Goal: Information Seeking & Learning: Learn about a topic

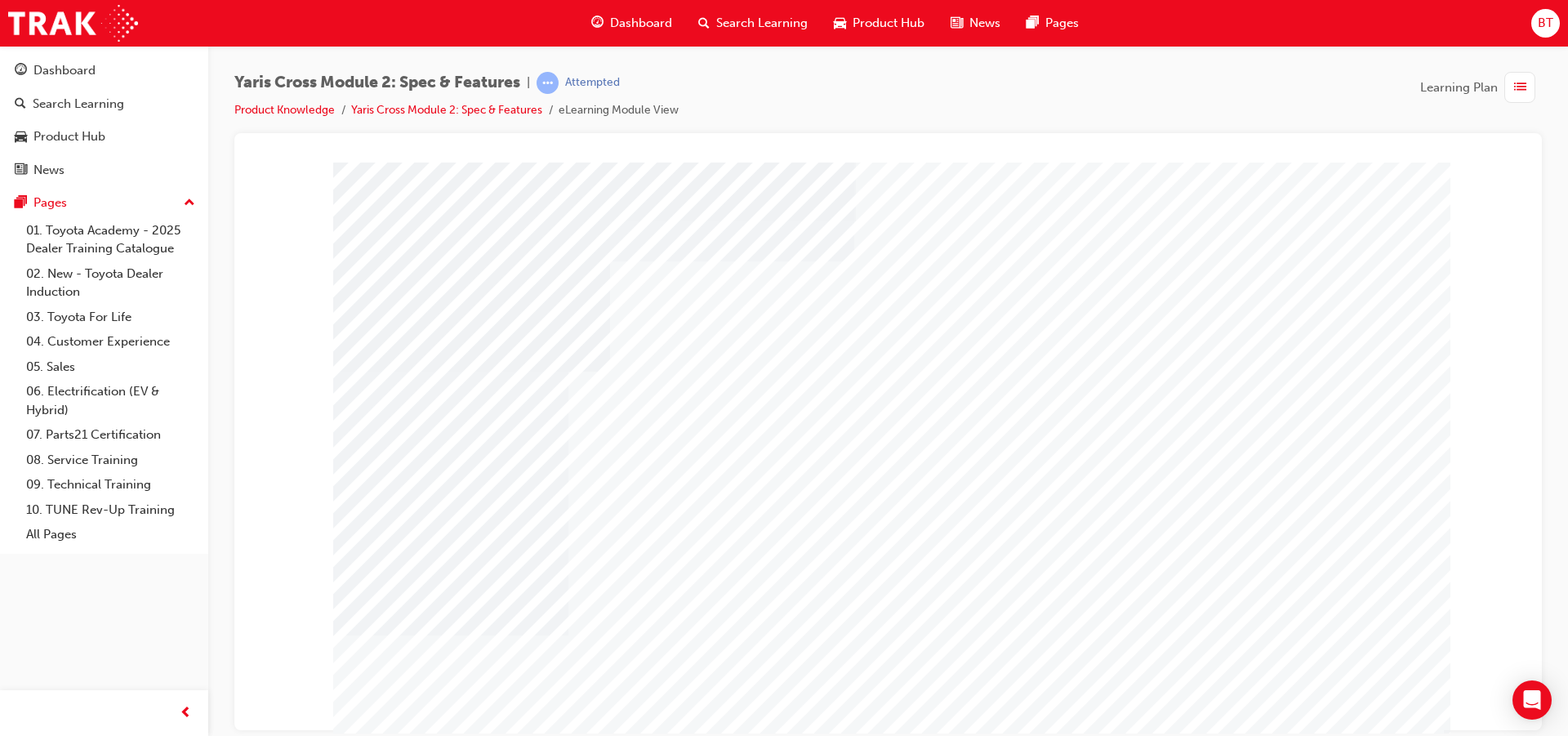
click at [808, 105] on div "Yaris Cross Module 2: Spec & Features | Attempted Product Knowledge Yaris Cross…" at bounding box center [889, 103] width 1307 height 61
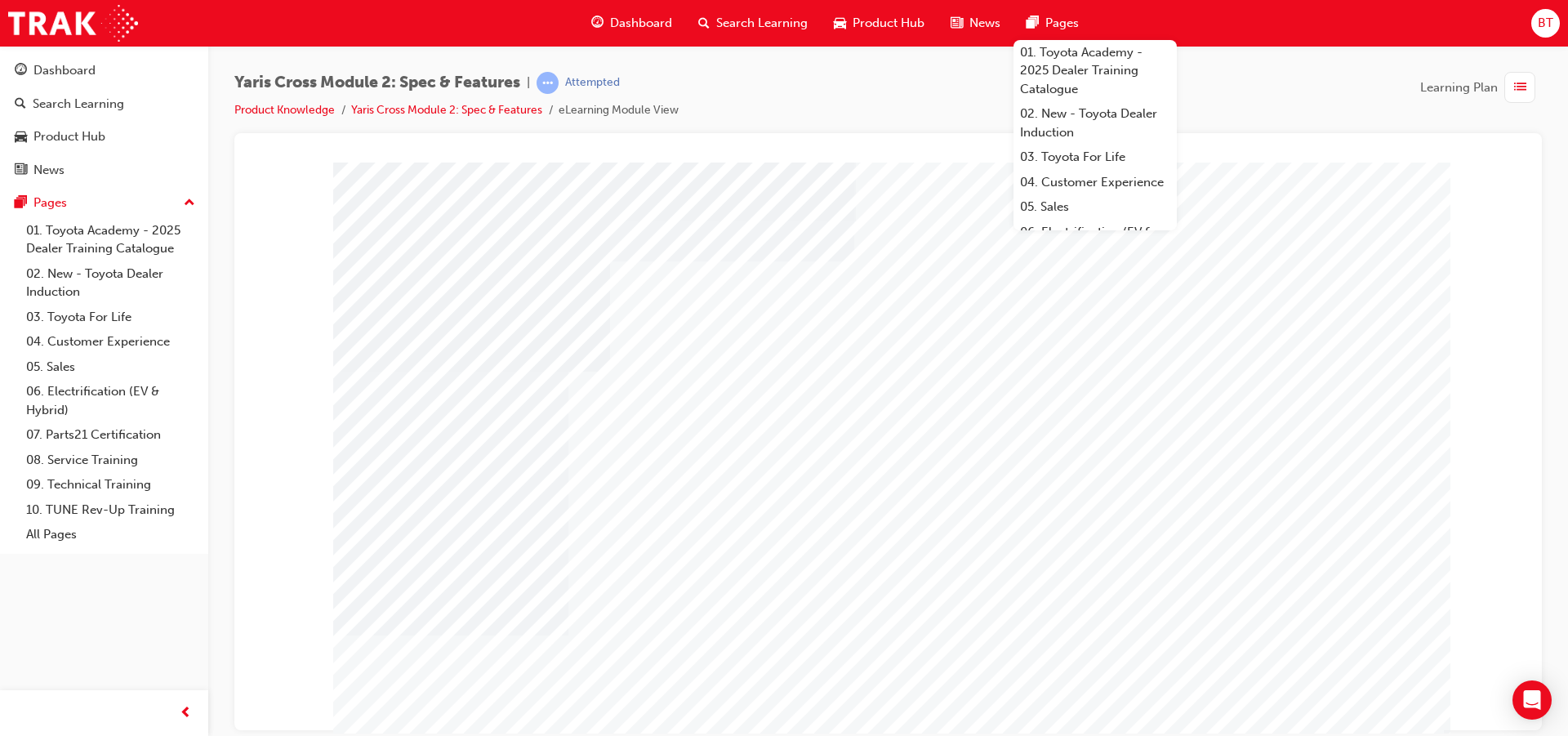
click at [880, 99] on div "Yaris Cross Module 2: Spec & Features | Attempted Product Knowledge Yaris Cross…" at bounding box center [889, 103] width 1307 height 61
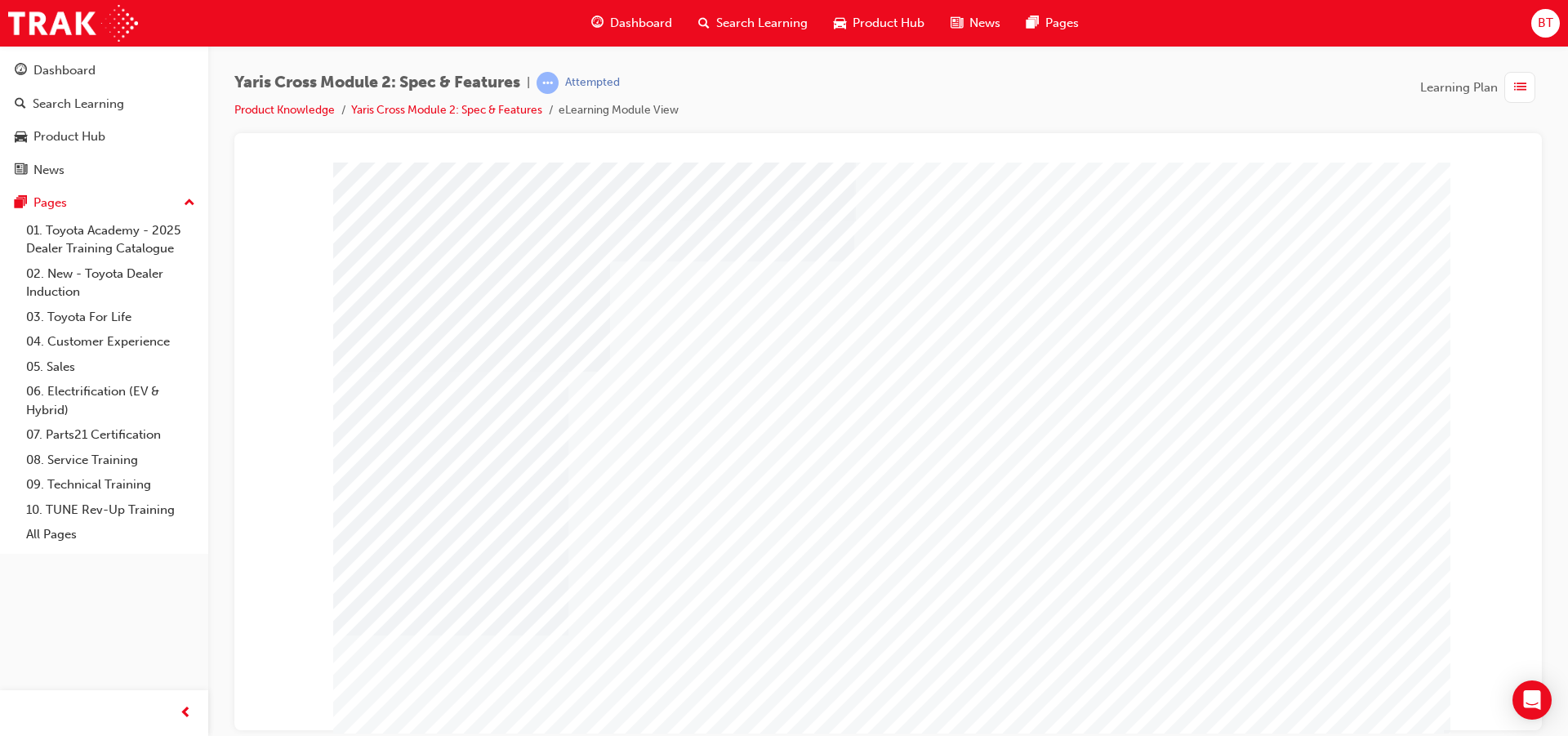
drag, startPoint x: 1194, startPoint y: 110, endPoint x: 1028, endPoint y: 95, distance: 166.7
click at [1028, 95] on div "Yaris Cross Module 2: Spec & Features | Attempted Product Knowledge Yaris Cross…" at bounding box center [889, 103] width 1307 height 61
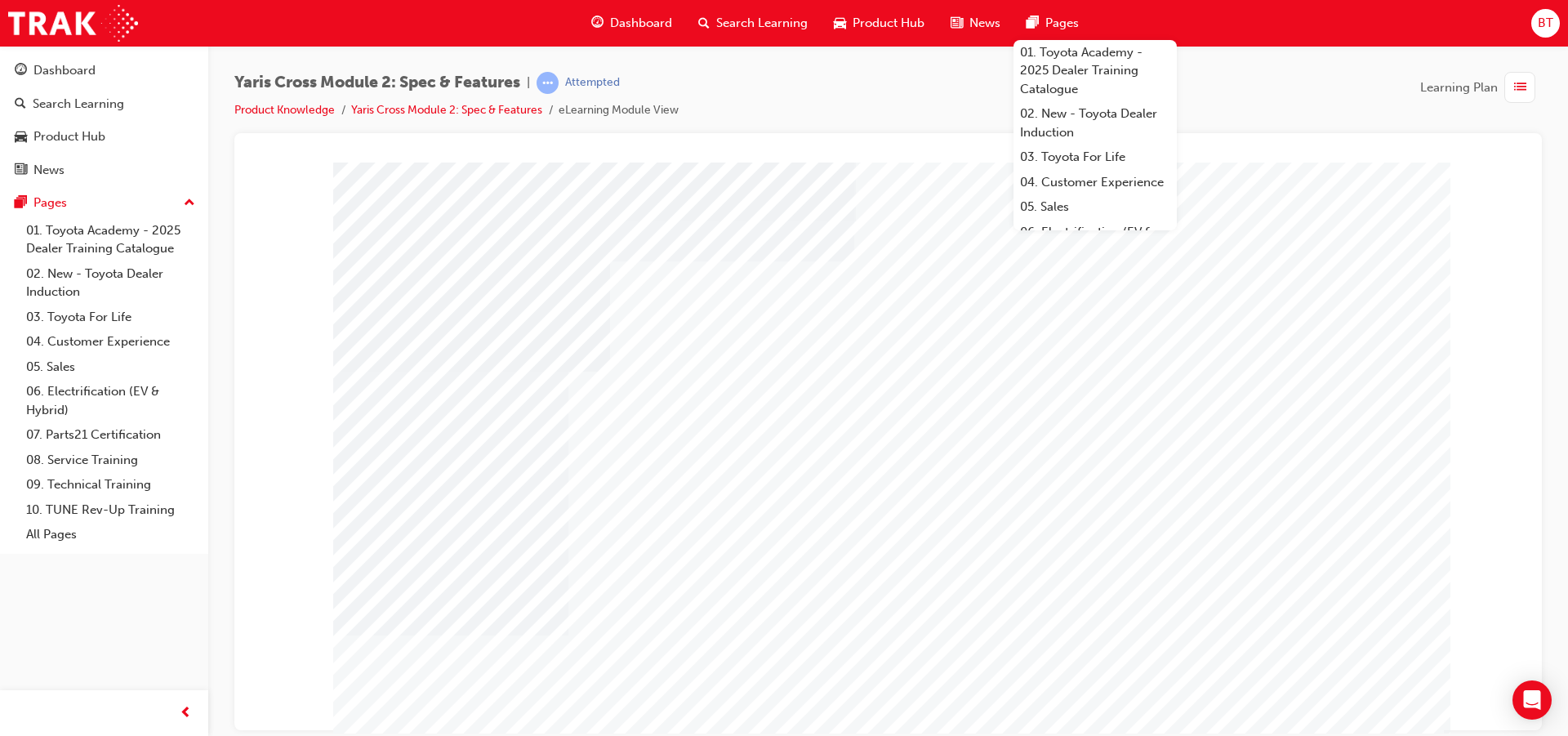
click at [934, 98] on div "Yaris Cross Module 2: Spec & Features | Attempted Product Knowledge Yaris Cross…" at bounding box center [889, 103] width 1307 height 61
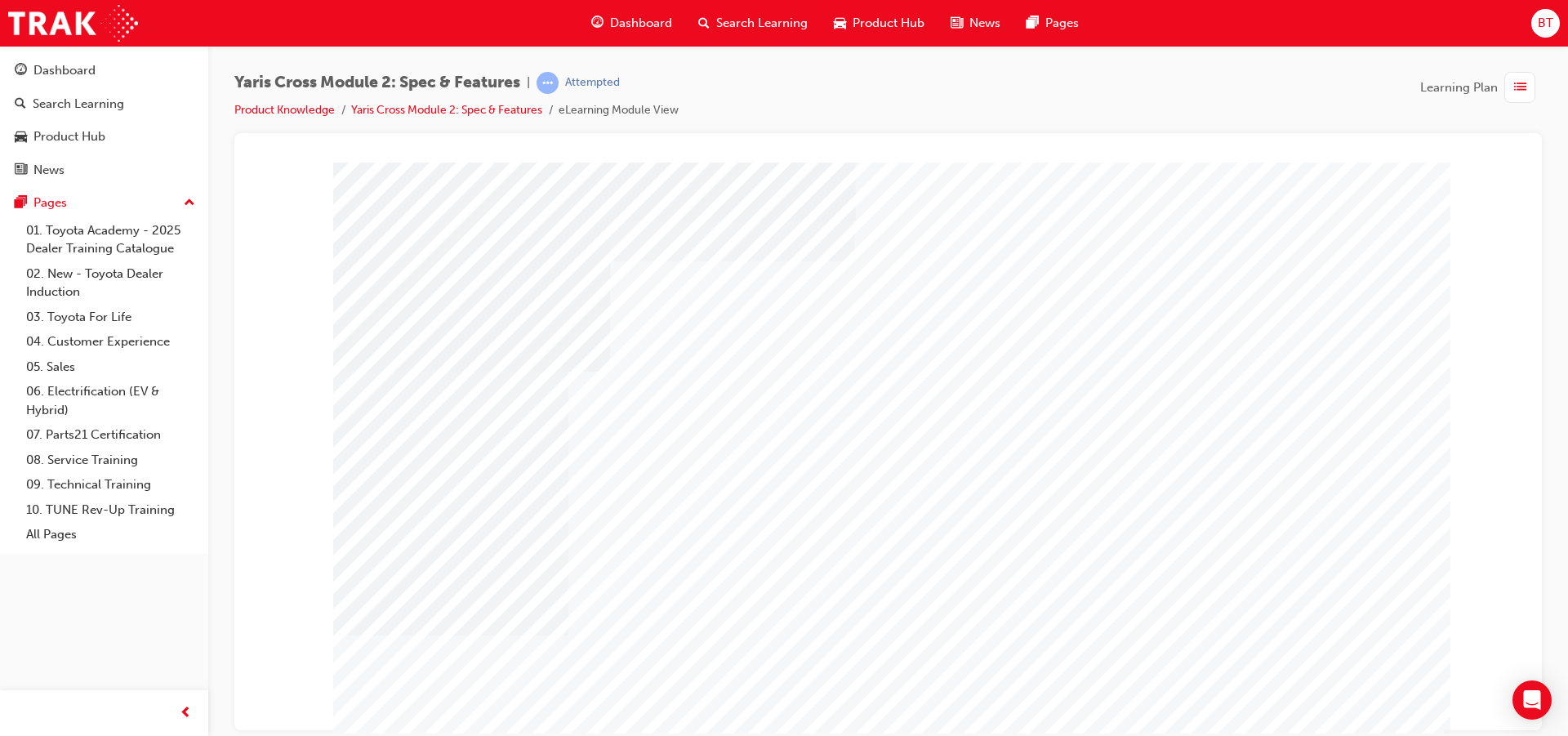
drag, startPoint x: 774, startPoint y: 329, endPoint x: 732, endPoint y: 299, distance: 51.6
drag, startPoint x: 718, startPoint y: 314, endPoint x: 564, endPoint y: 324, distance: 154.3
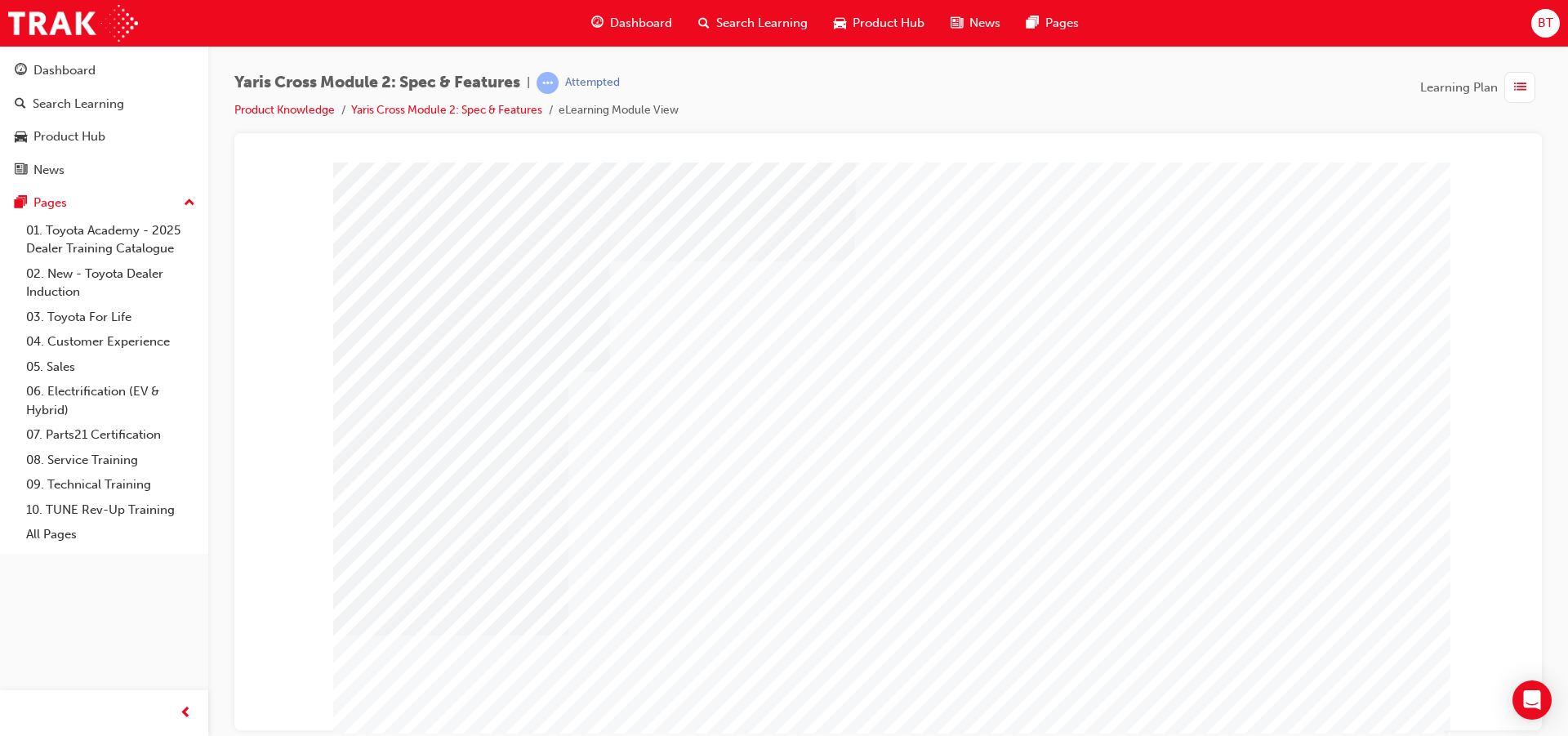
drag, startPoint x: 924, startPoint y: 383, endPoint x: 846, endPoint y: 379, distance: 78.1
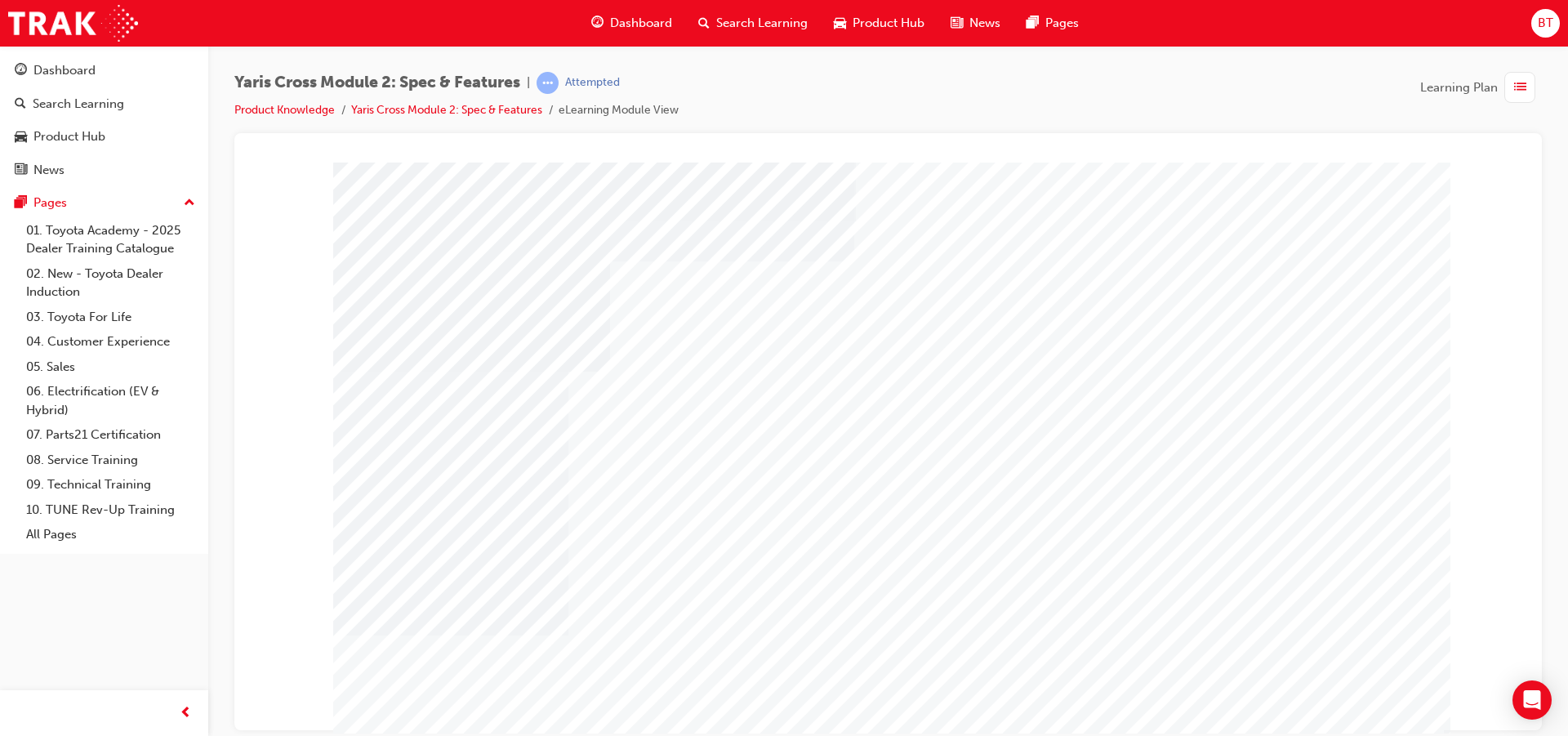
drag, startPoint x: 888, startPoint y: 505, endPoint x: 761, endPoint y: 455, distance: 136.5
drag, startPoint x: 794, startPoint y: 538, endPoint x: 762, endPoint y: 531, distance: 32.8
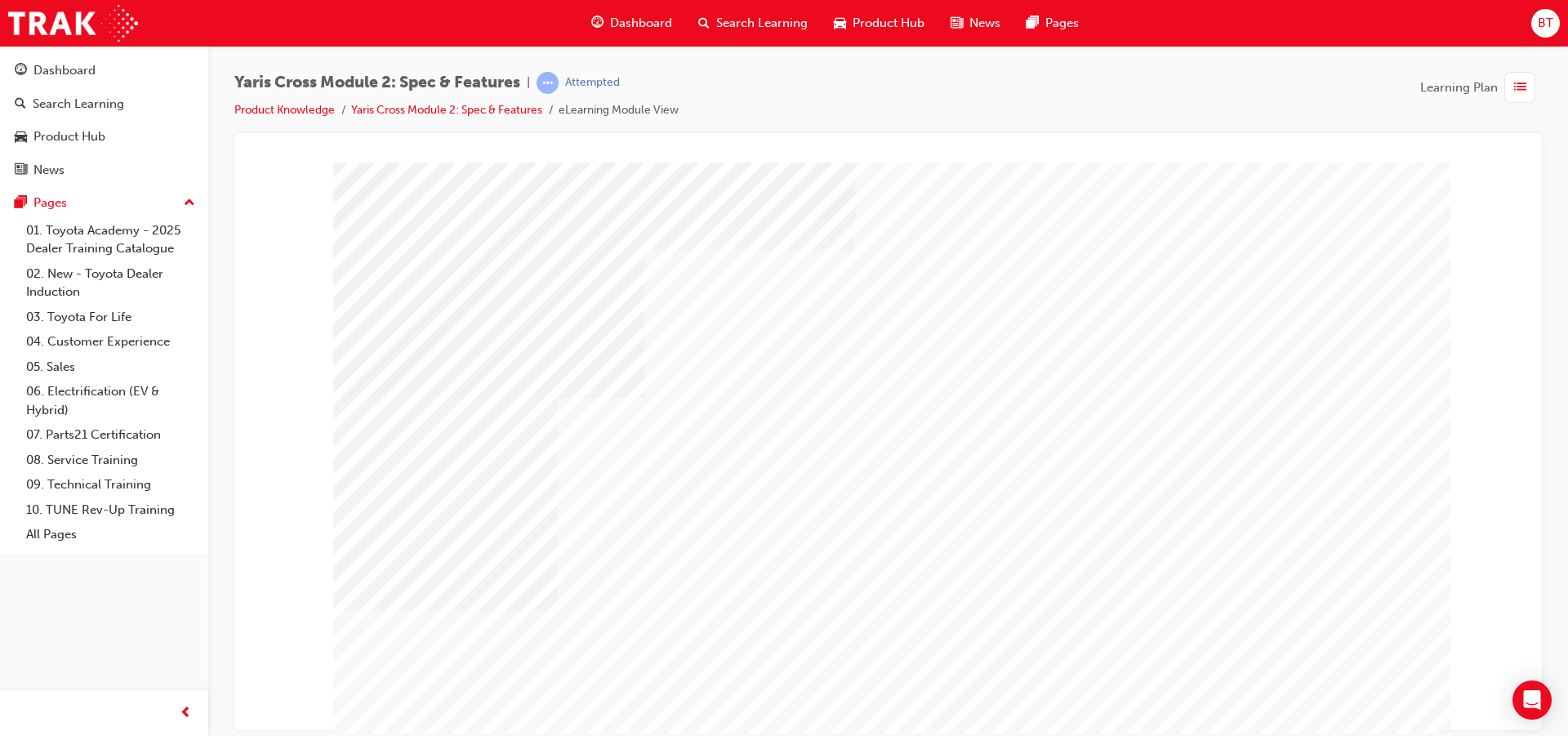
drag, startPoint x: 801, startPoint y: 497, endPoint x: 696, endPoint y: 484, distance: 105.8
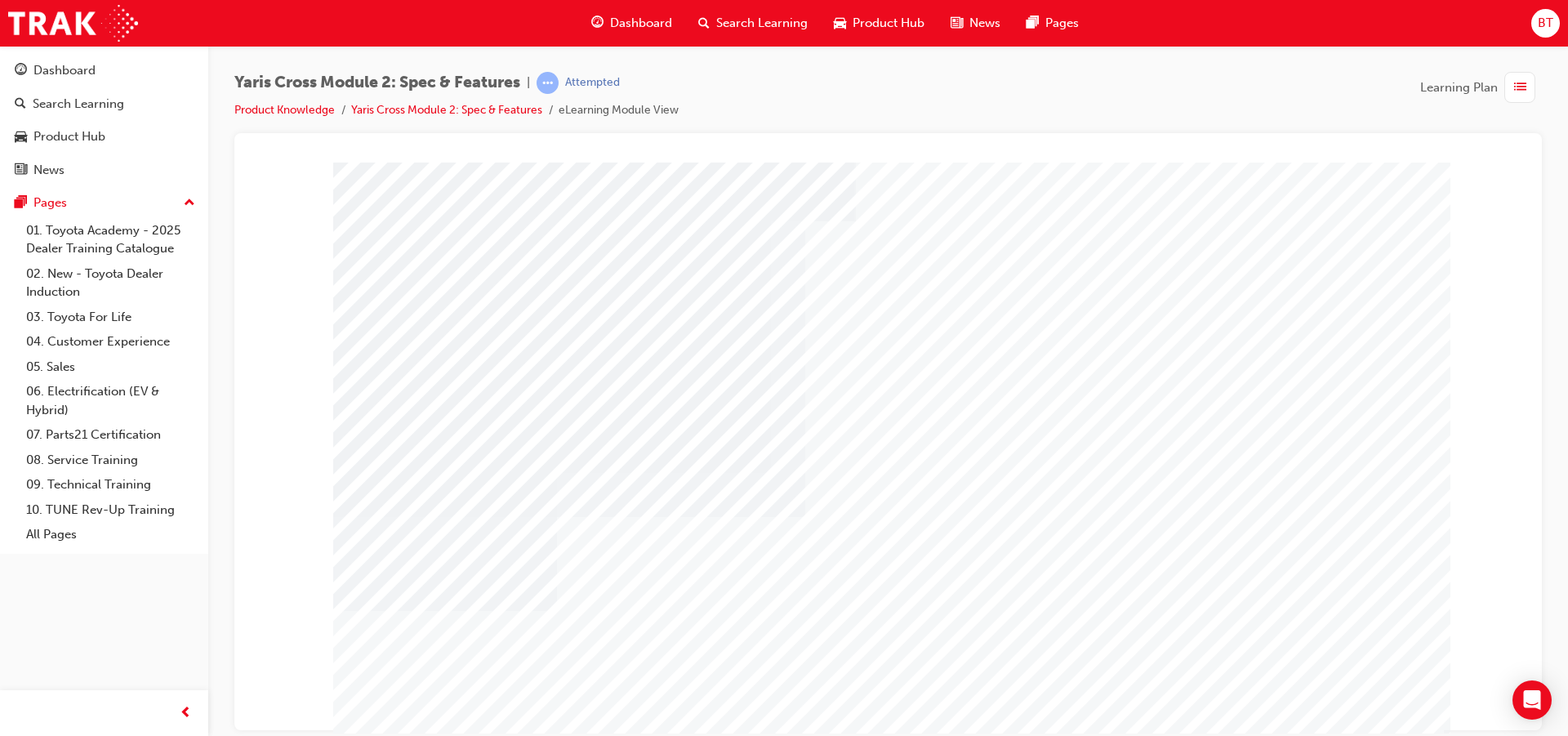
drag, startPoint x: 863, startPoint y: 627, endPoint x: 808, endPoint y: 624, distance: 55.1
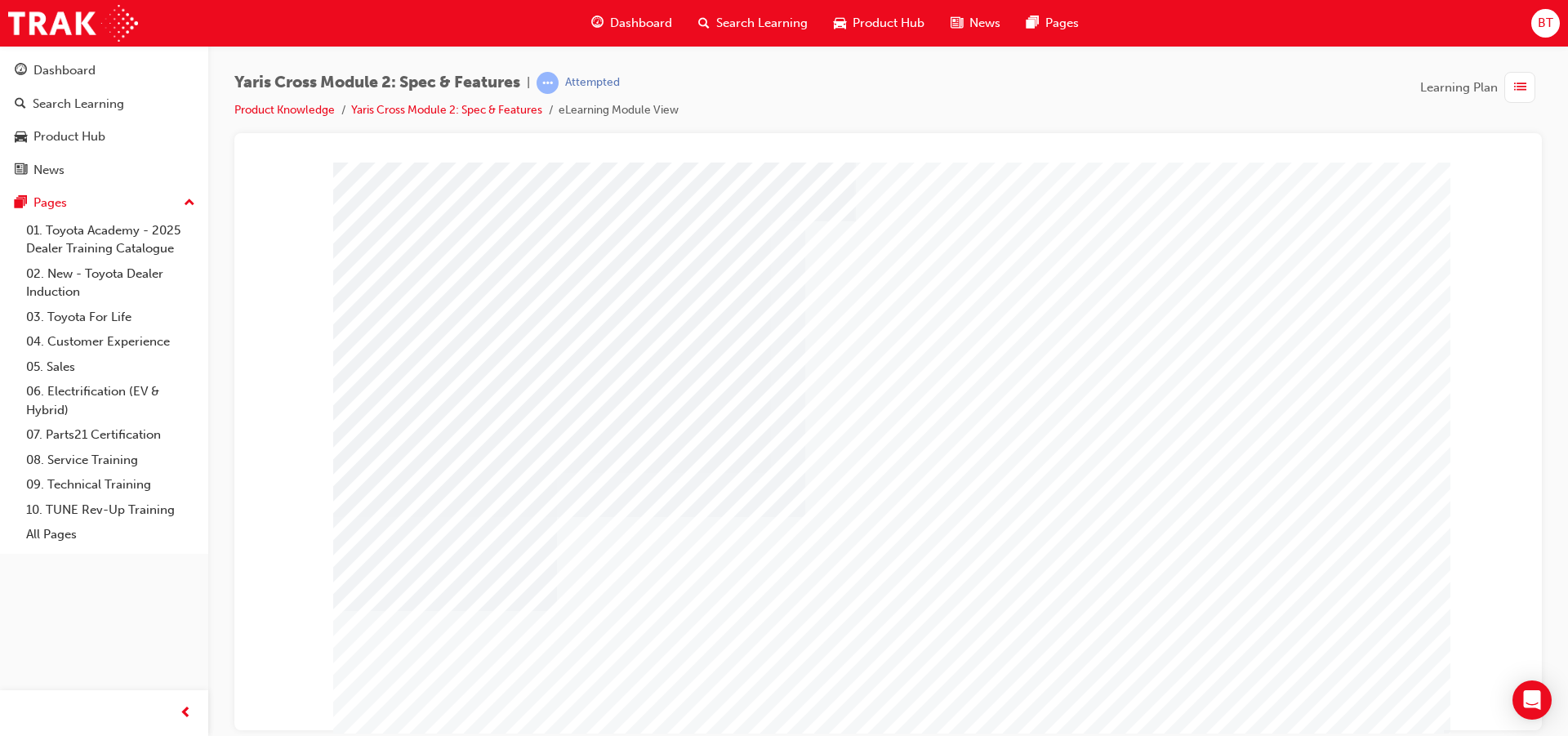
drag, startPoint x: 1334, startPoint y: 51, endPoint x: 936, endPoint y: 129, distance: 405.6
click at [936, 129] on div "Yaris Cross Module 2: Spec & Features | Attempted Product Knowledge Yaris Cross…" at bounding box center [889, 103] width 1307 height 61
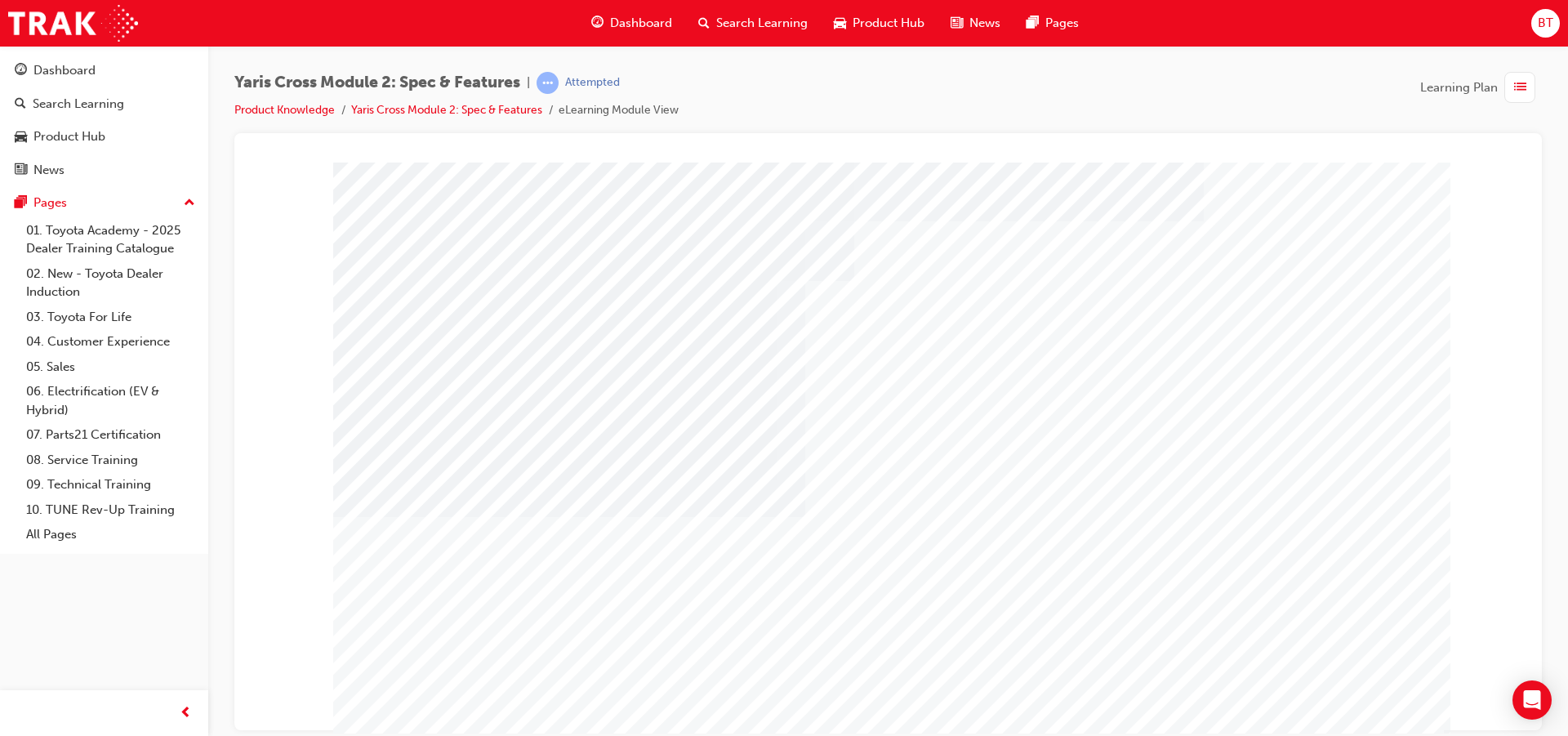
scroll to position [42, 0]
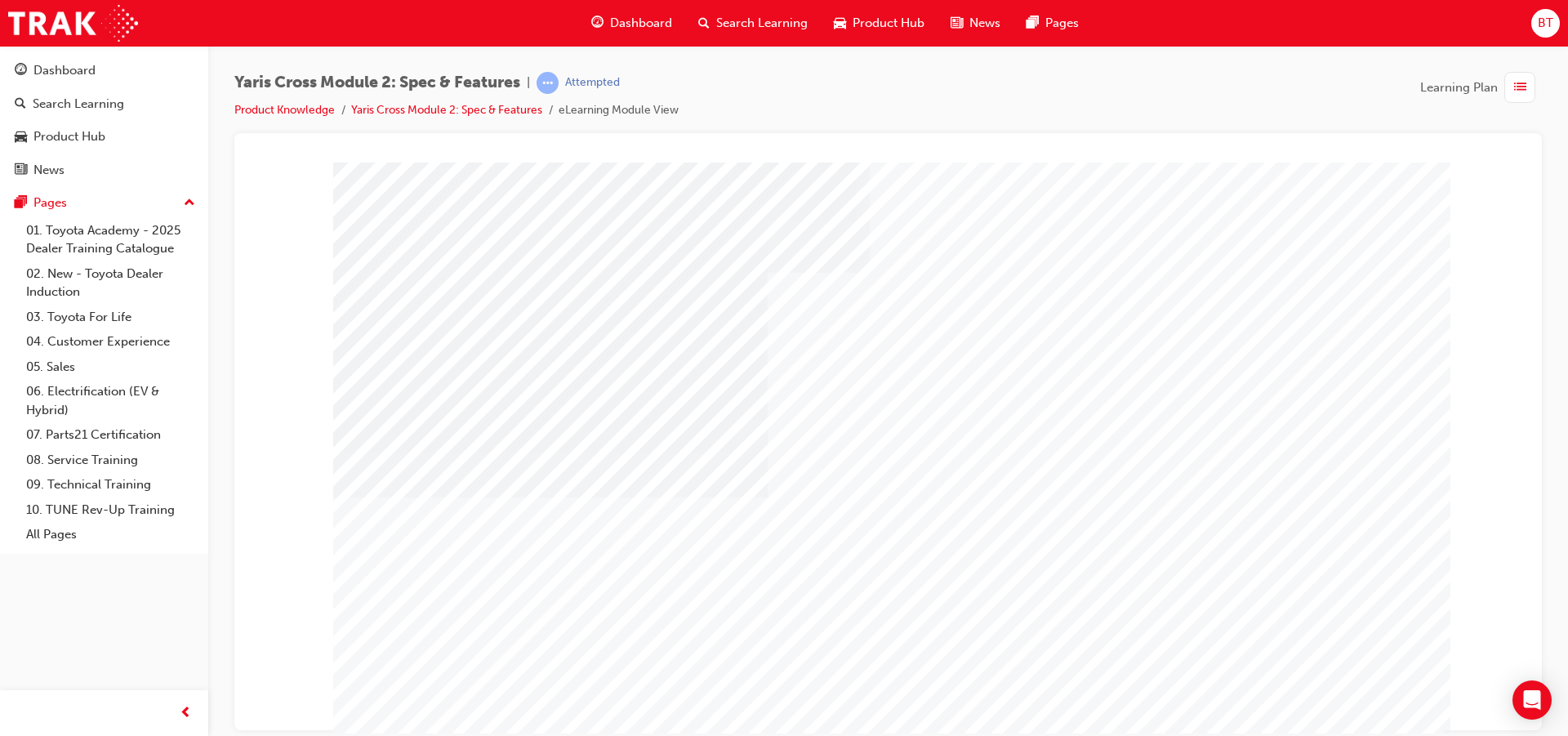
drag, startPoint x: 1231, startPoint y: 609, endPoint x: 1176, endPoint y: 641, distance: 63.6
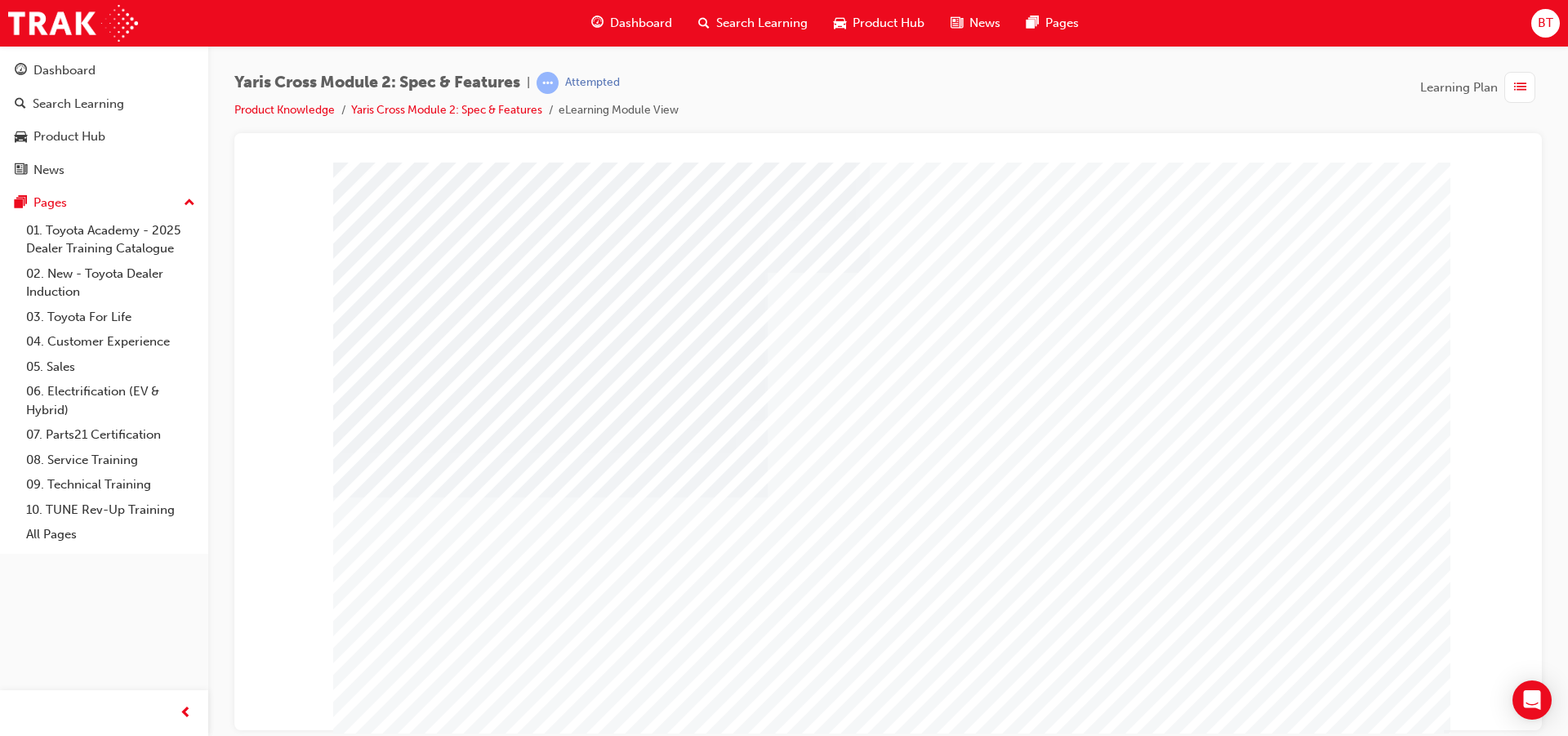
drag, startPoint x: 654, startPoint y: 617, endPoint x: 641, endPoint y: 617, distance: 13.0
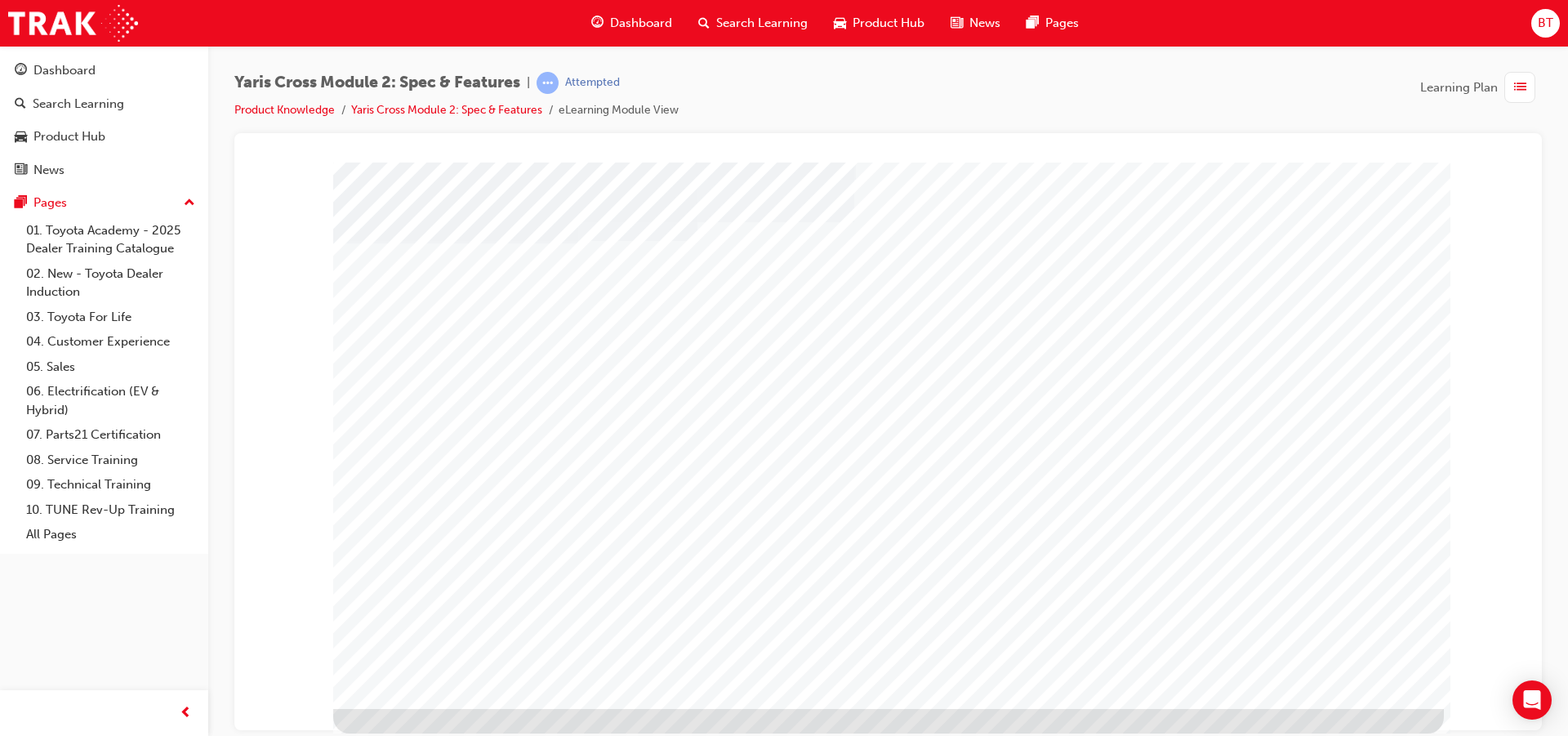
drag, startPoint x: 1273, startPoint y: 689, endPoint x: 1212, endPoint y: 676, distance: 62.4
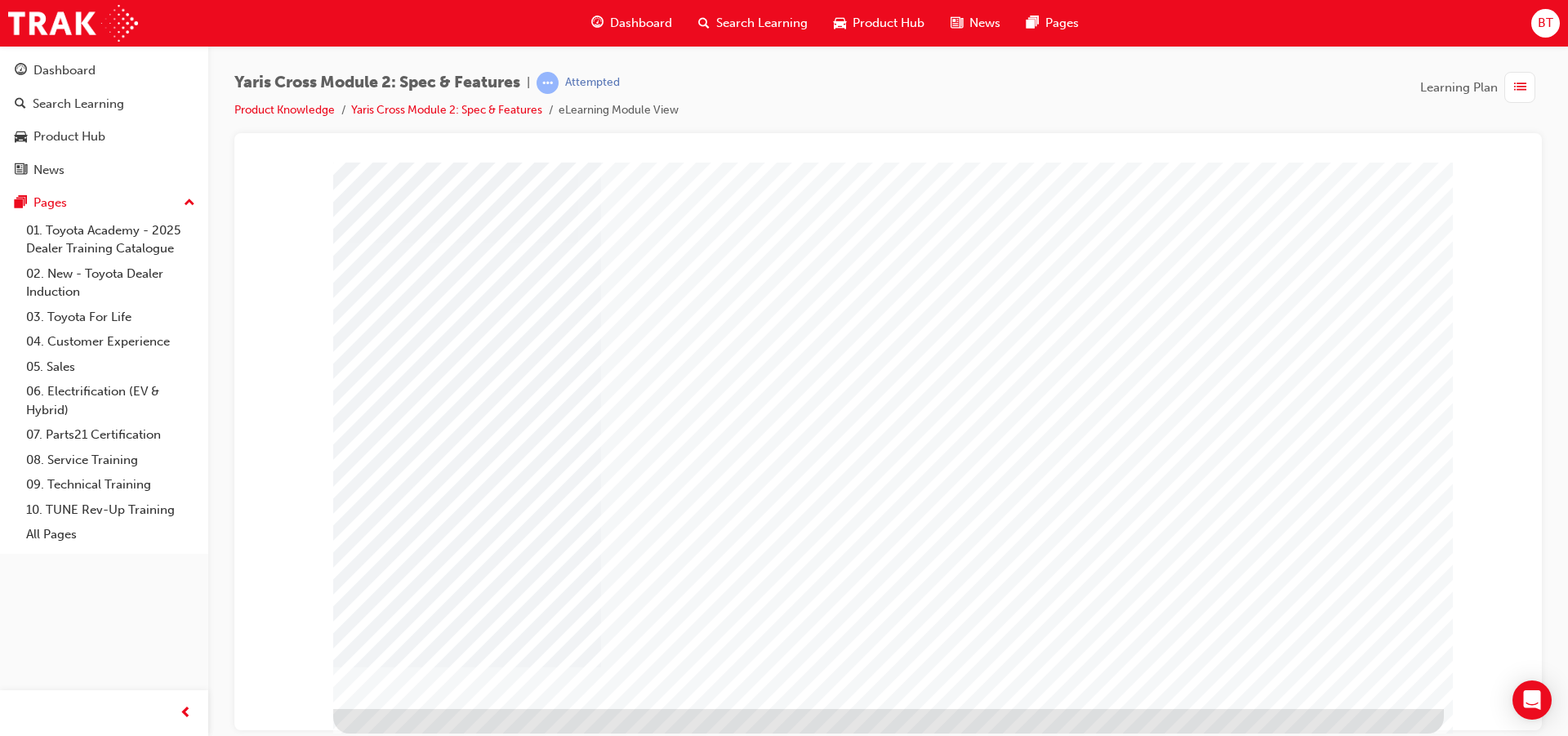
scroll to position [0, 0]
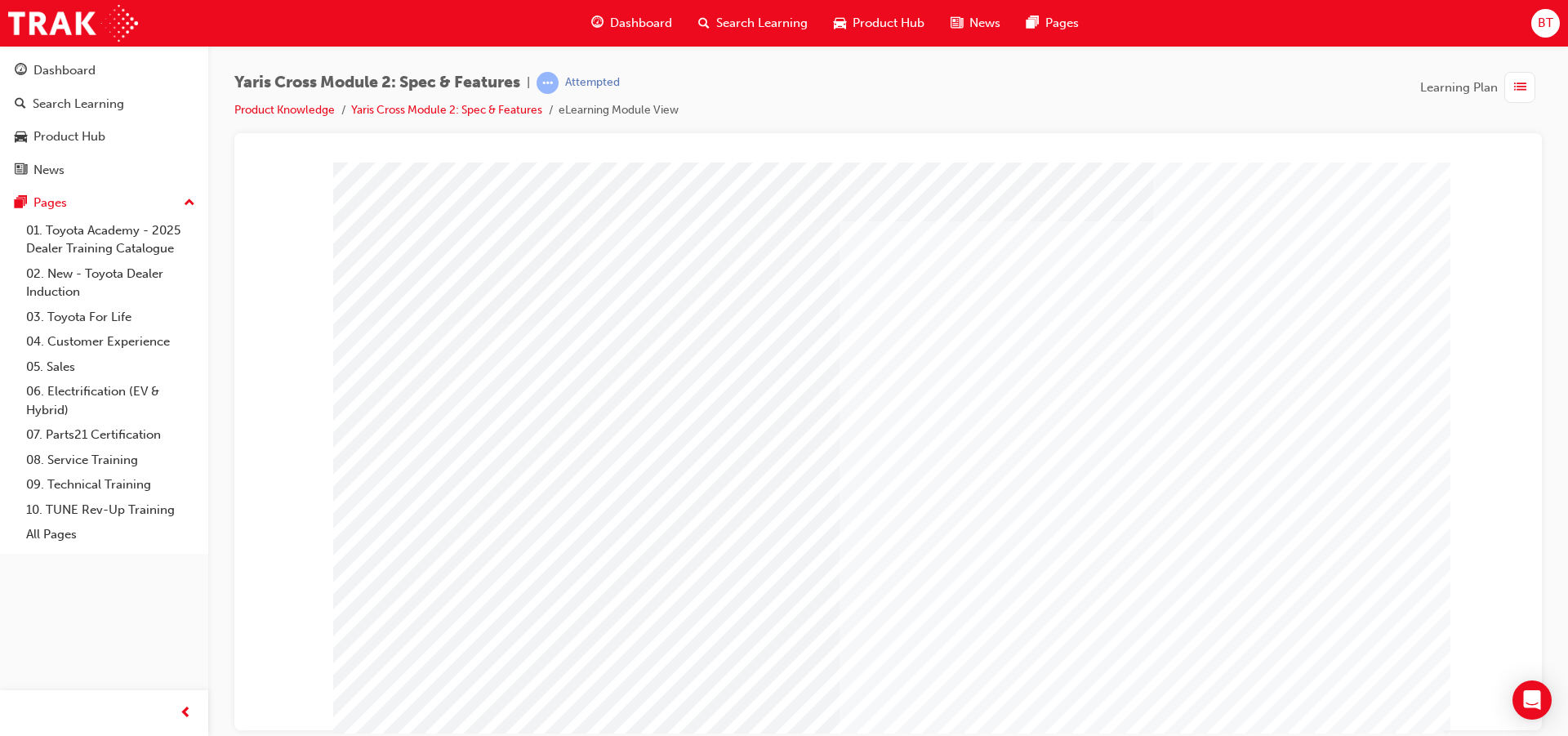
drag, startPoint x: 956, startPoint y: 530, endPoint x: 911, endPoint y: 541, distance: 46.3
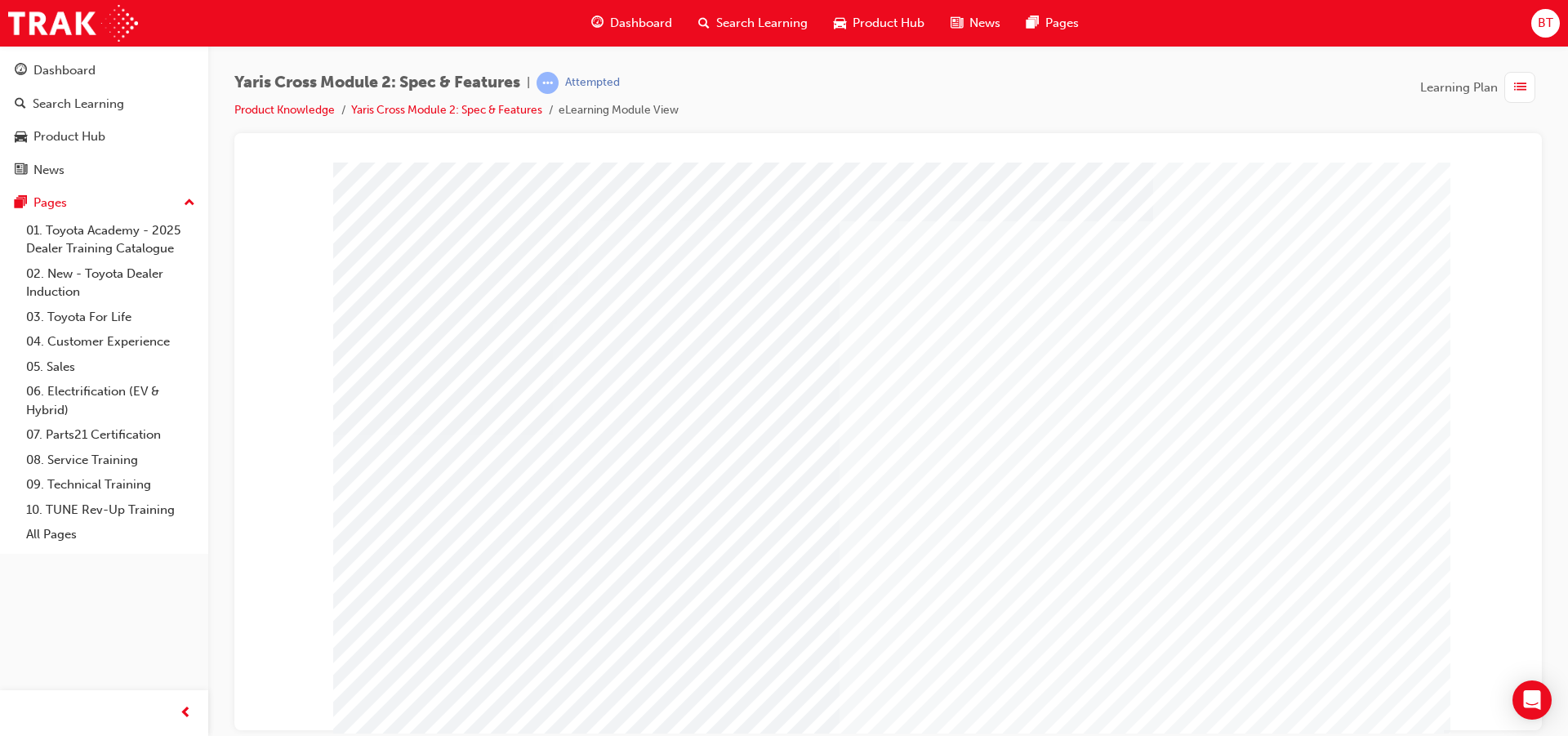
drag, startPoint x: 526, startPoint y: 644, endPoint x: 939, endPoint y: 534, distance: 427.4
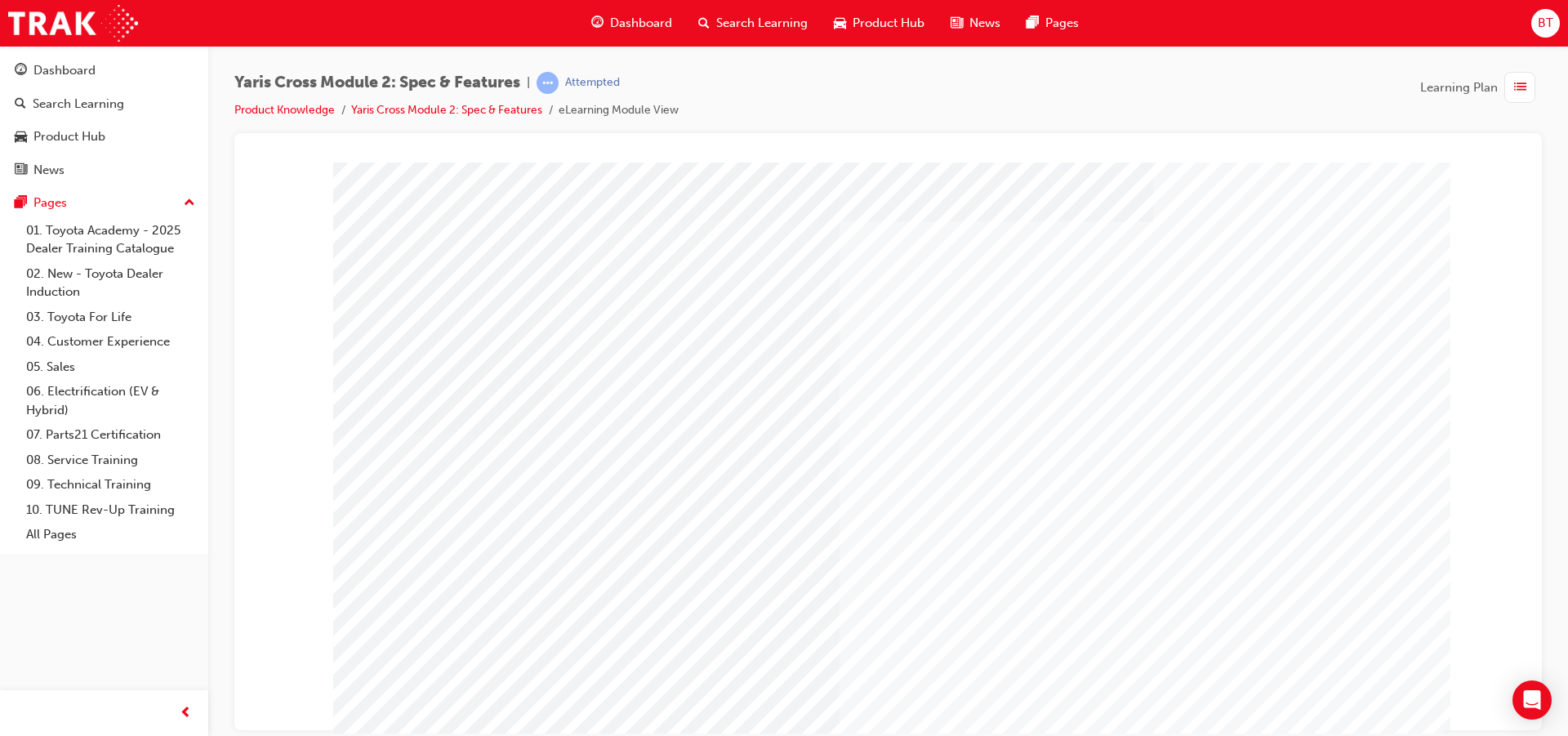
drag, startPoint x: 939, startPoint y: 534, endPoint x: 879, endPoint y: 529, distance: 60.2
drag, startPoint x: 879, startPoint y: 529, endPoint x: 808, endPoint y: 525, distance: 71.1
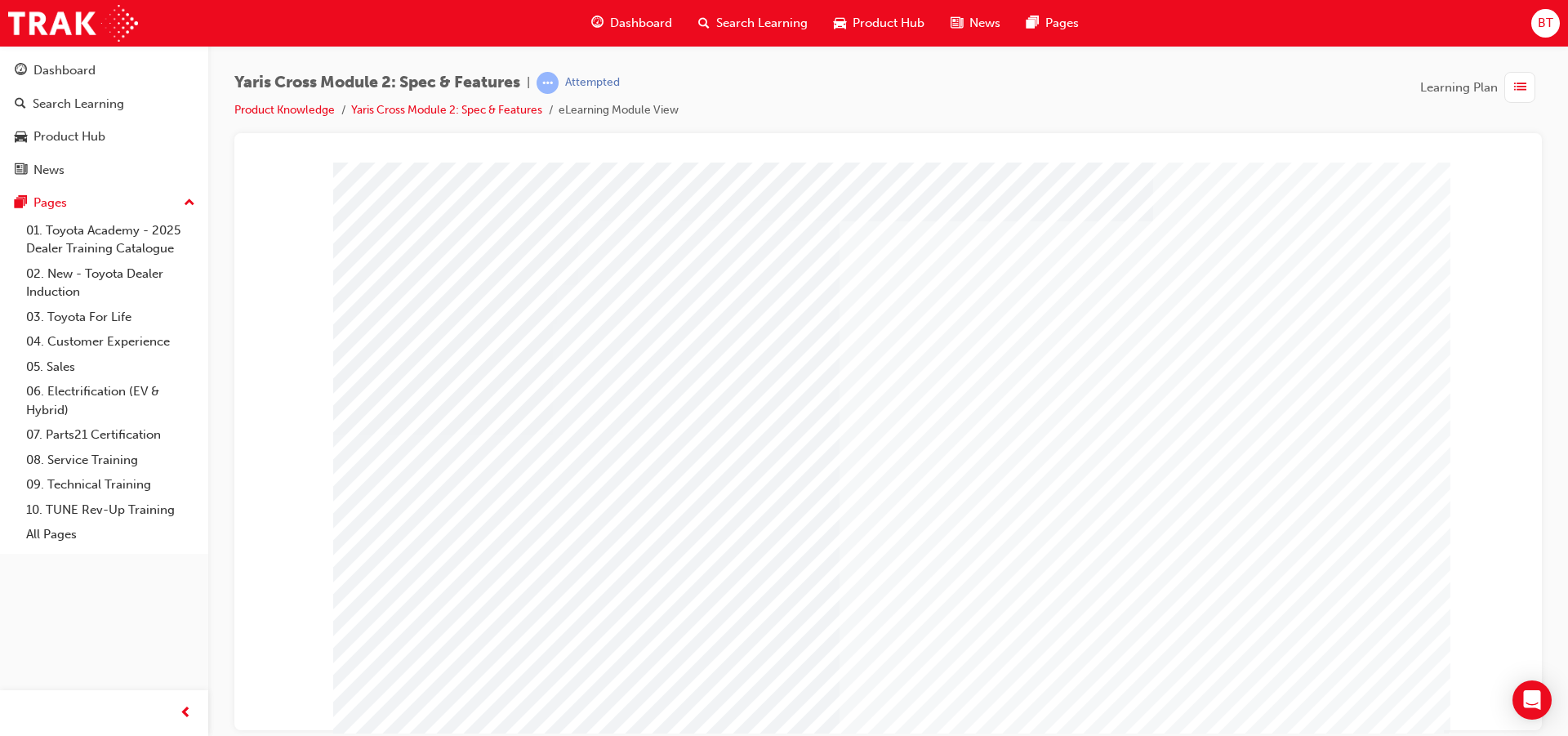
drag, startPoint x: 765, startPoint y: 687, endPoint x: 764, endPoint y: 665, distance: 22.0
drag, startPoint x: 768, startPoint y: 649, endPoint x: 939, endPoint y: 538, distance: 203.9
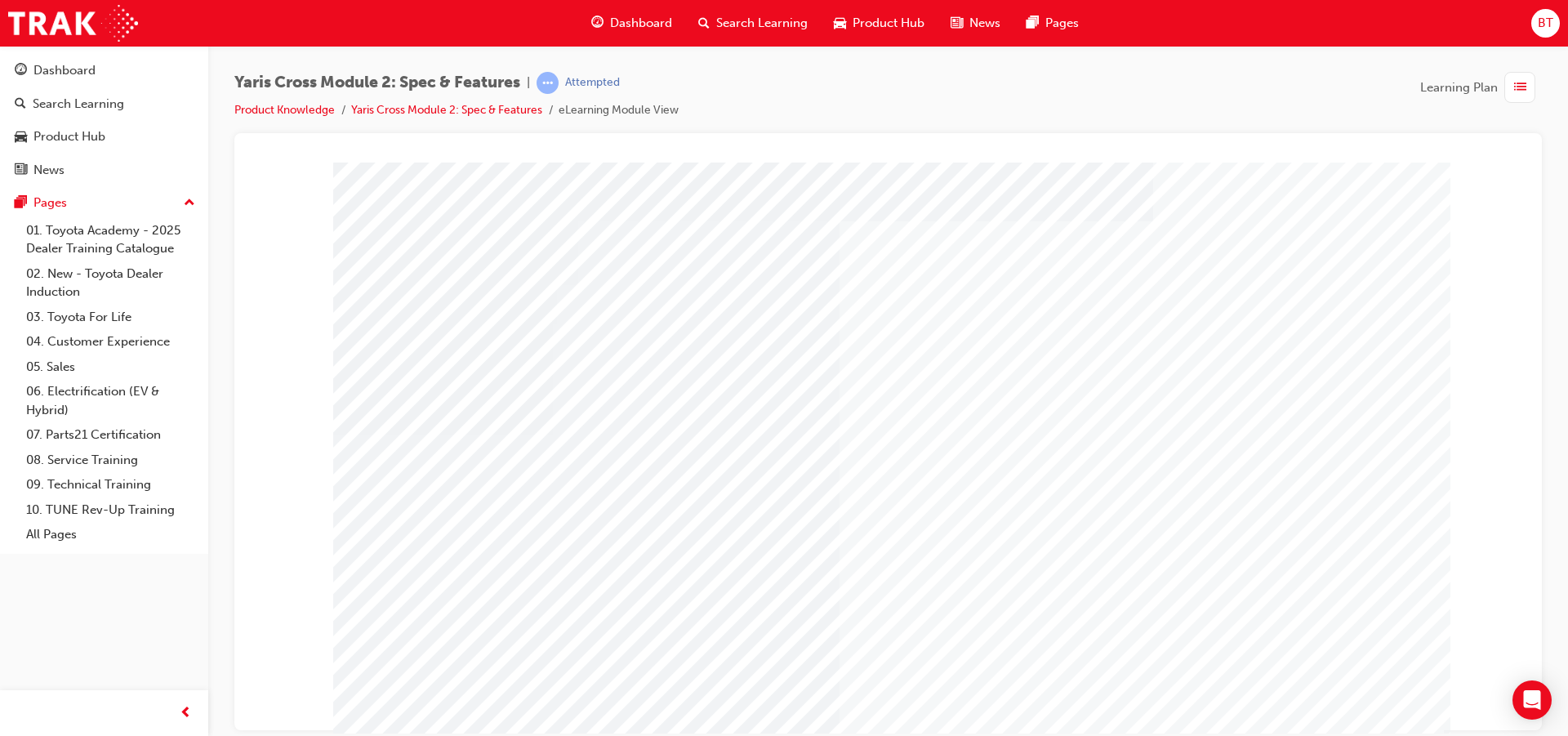
drag, startPoint x: 960, startPoint y: 507, endPoint x: 943, endPoint y: 541, distance: 38.0
drag, startPoint x: 879, startPoint y: 459, endPoint x: 874, endPoint y: 527, distance: 68.2
